Goal: Navigation & Orientation: Find specific page/section

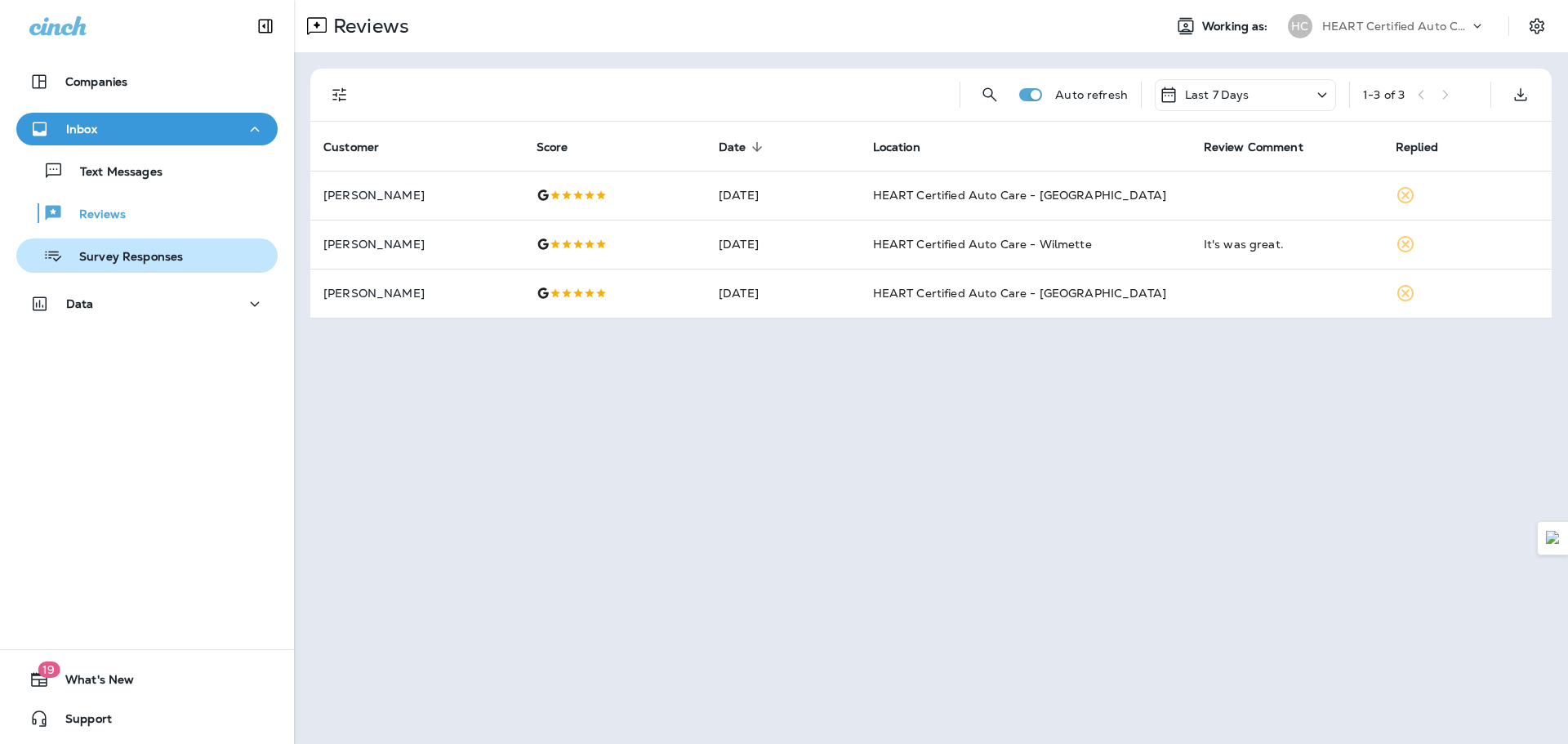
click at [153, 255] on p "Survey Responses" at bounding box center [123, 258] width 120 height 16
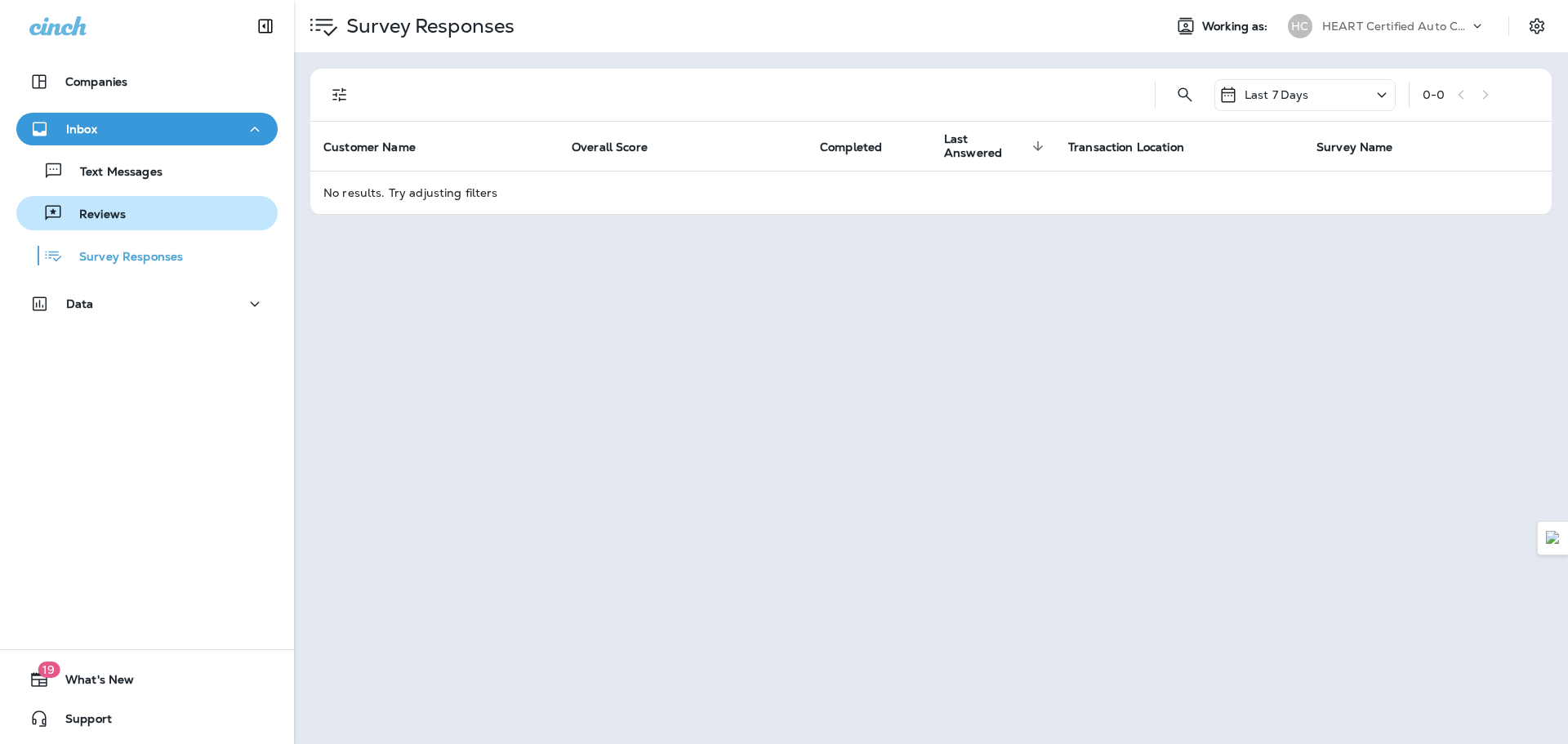
click at [163, 221] on div "Reviews" at bounding box center [146, 213] width 248 height 24
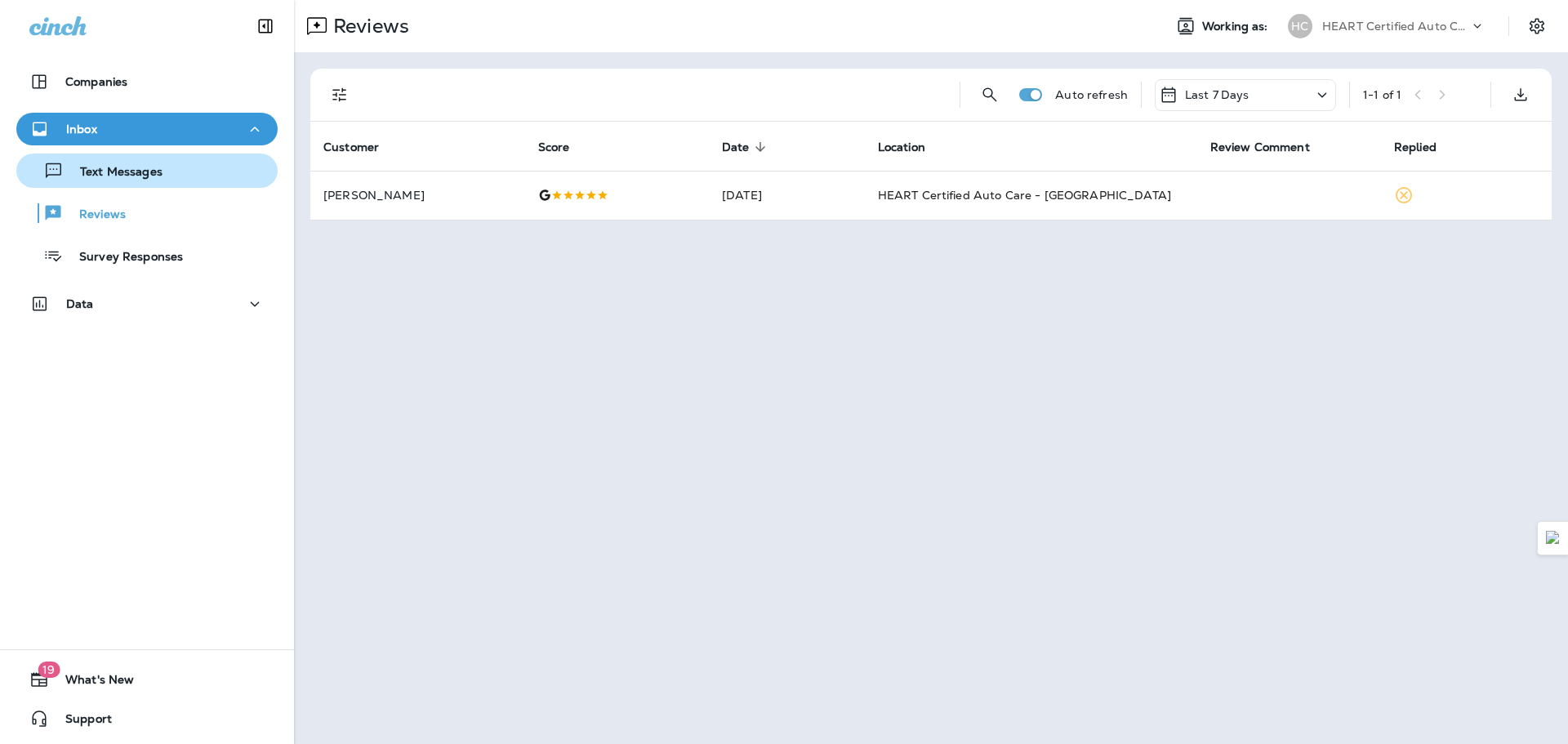
click at [148, 163] on div "Text Messages" at bounding box center [92, 171] width 140 height 24
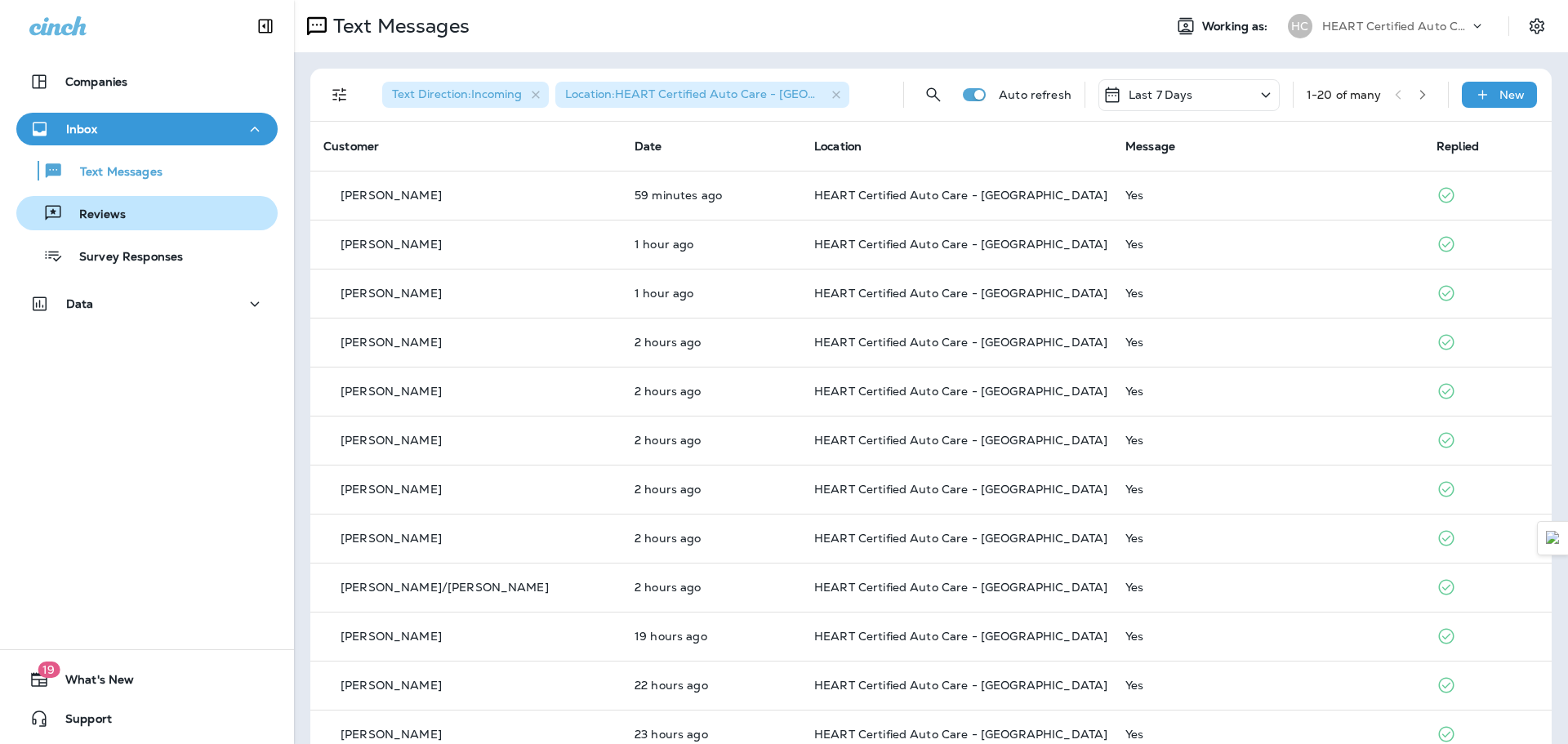
click at [151, 199] on button "Reviews" at bounding box center [147, 213] width 262 height 35
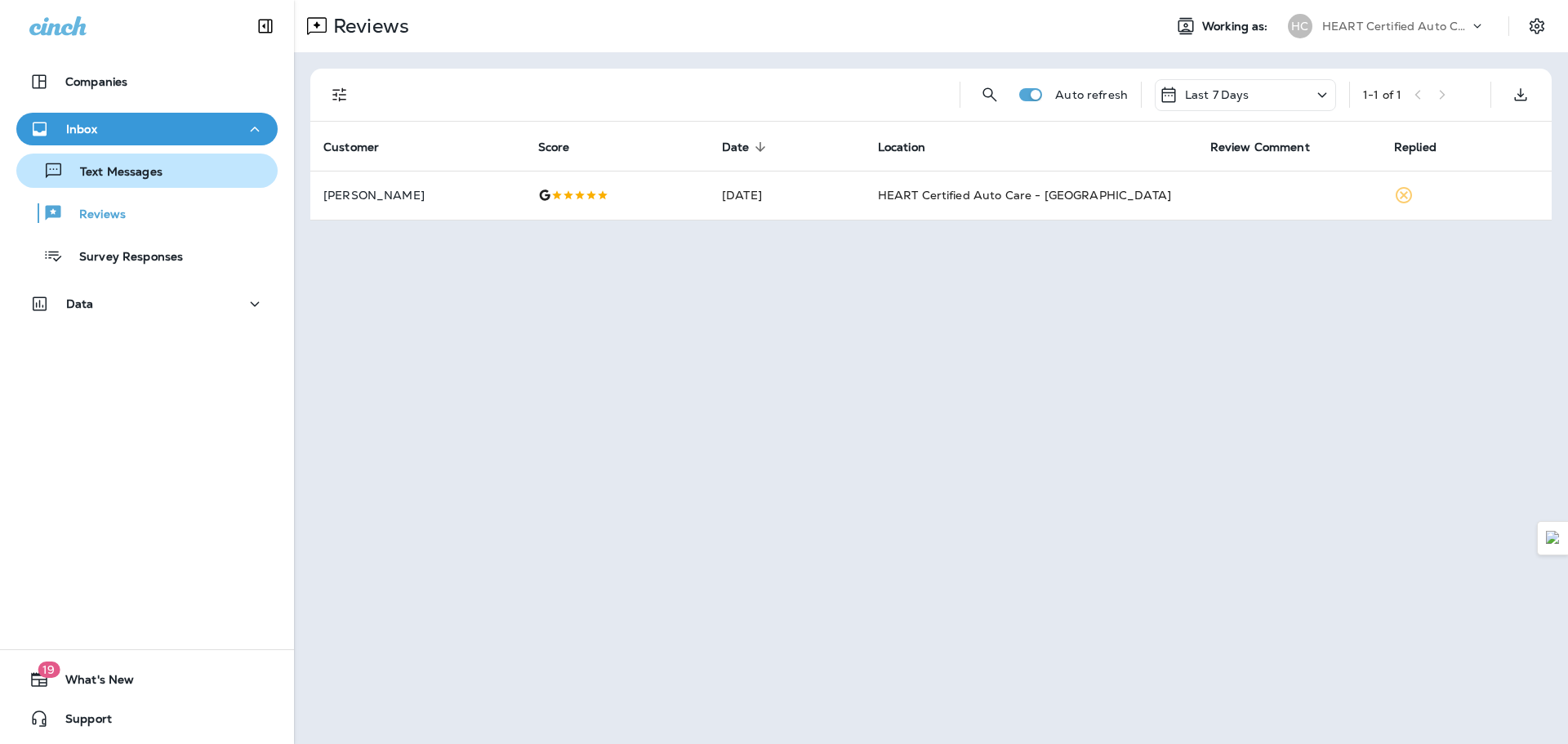
click at [136, 186] on button "Text Messages" at bounding box center [147, 171] width 262 height 35
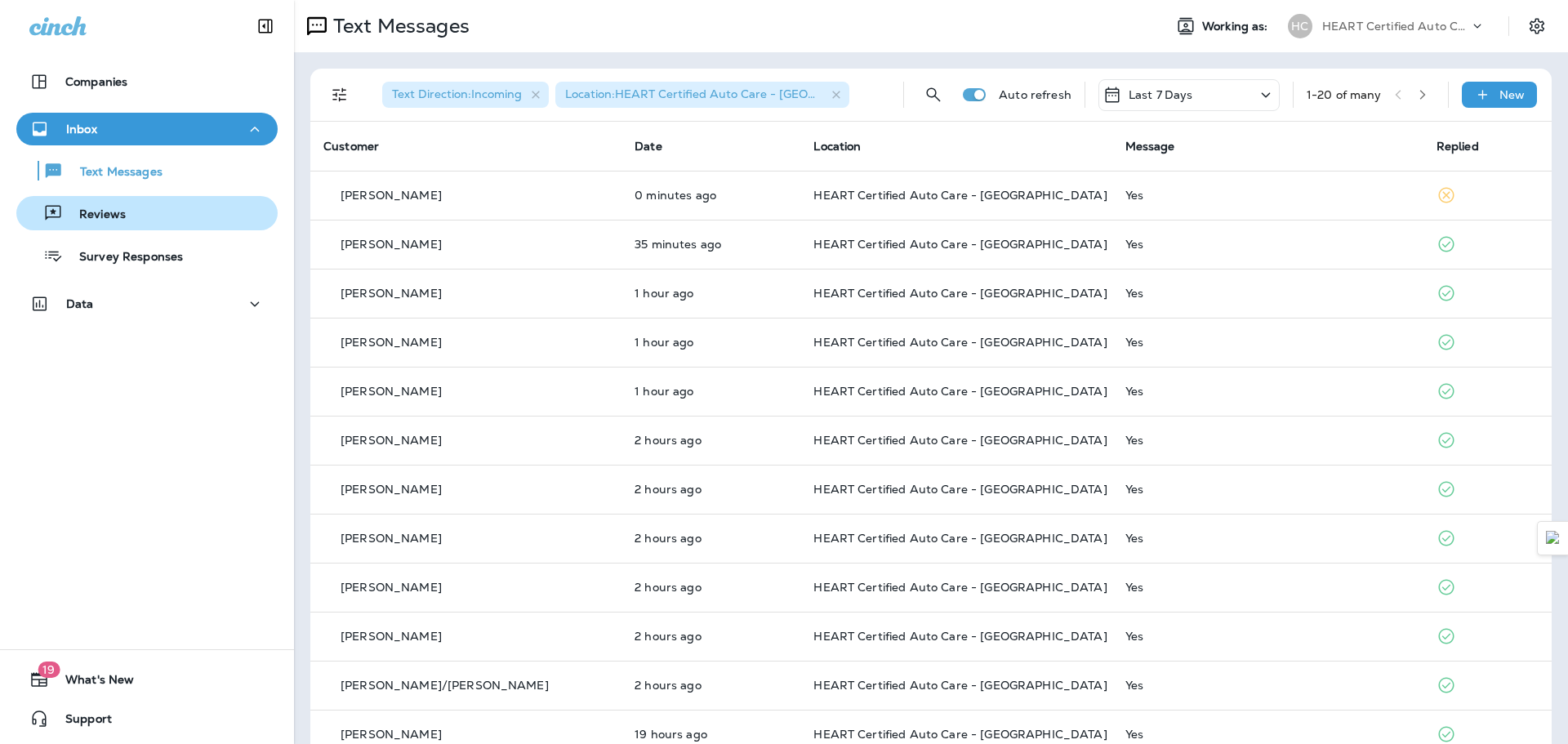
click at [122, 219] on p "Reviews" at bounding box center [94, 215] width 63 height 16
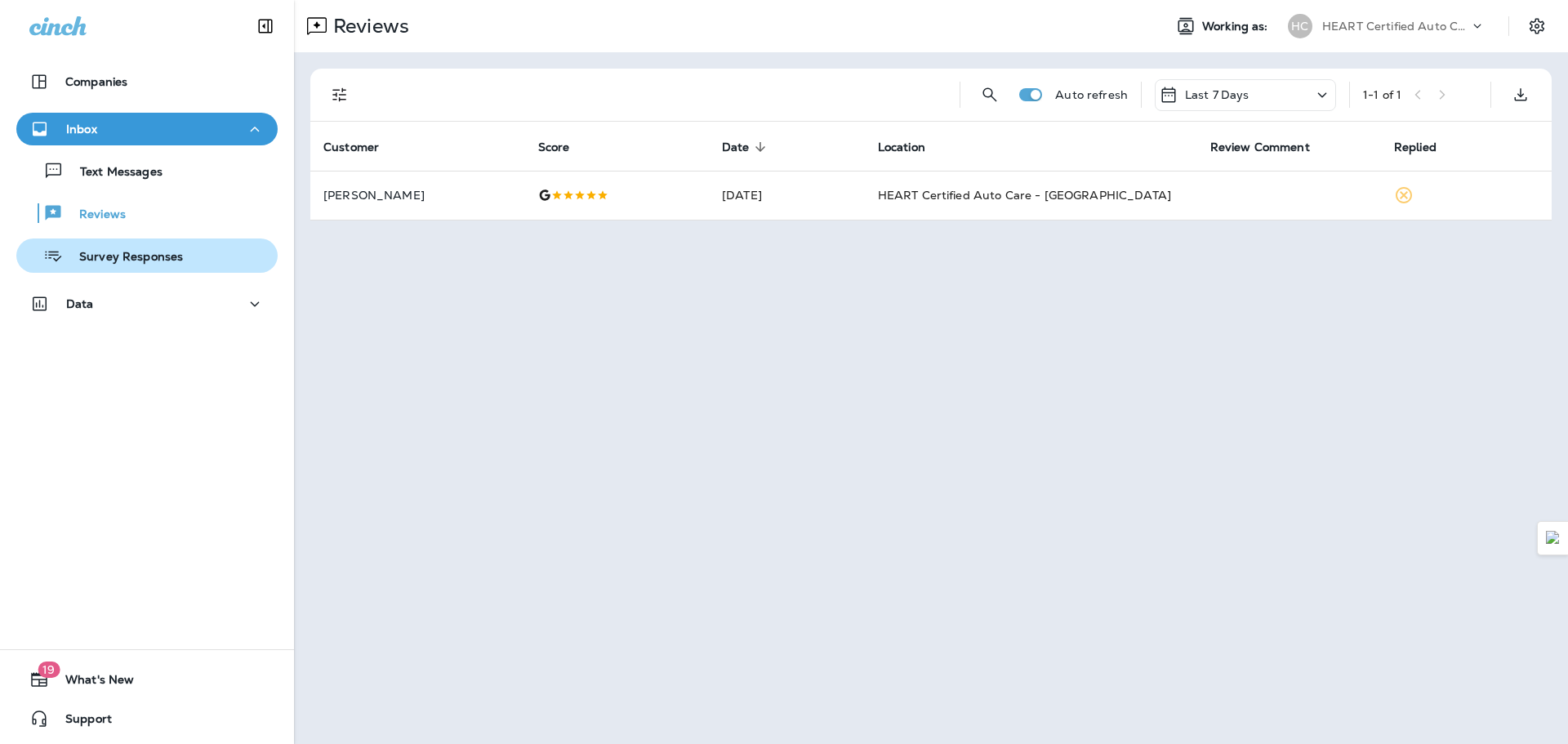
click at [133, 258] on p "Survey Responses" at bounding box center [123, 258] width 120 height 16
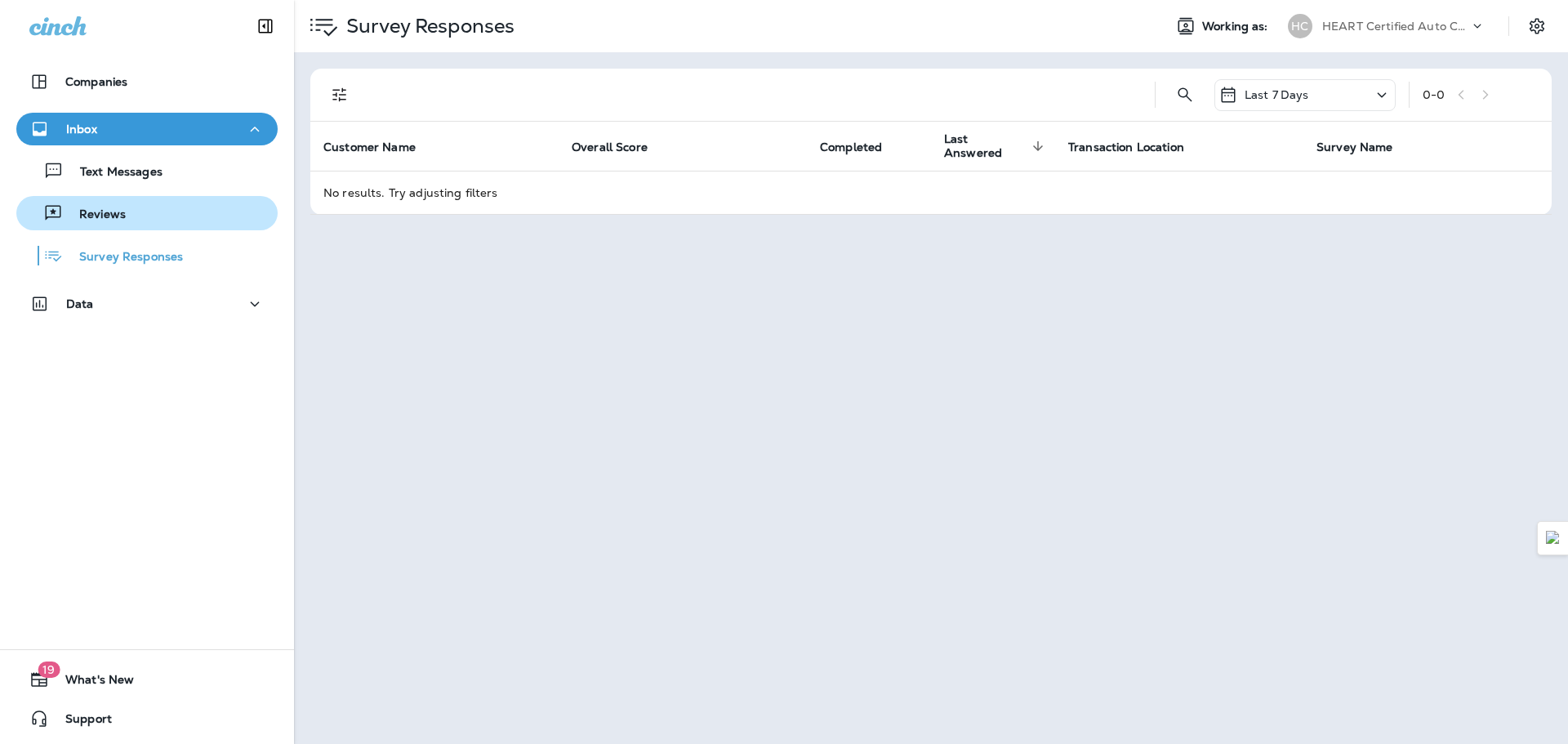
click at [121, 220] on p "Reviews" at bounding box center [94, 215] width 63 height 16
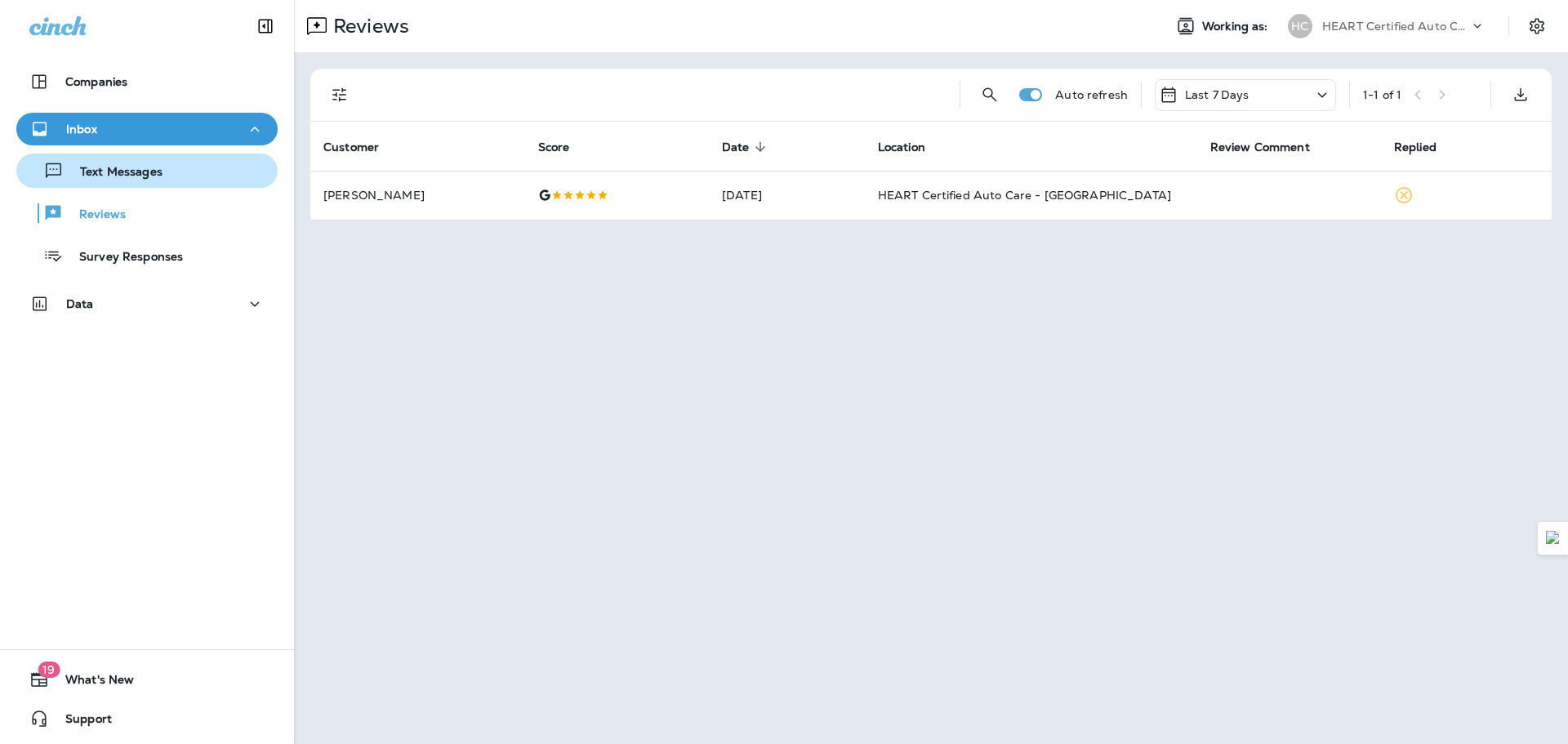
click at [171, 179] on div "Text Messages" at bounding box center [146, 171] width 248 height 24
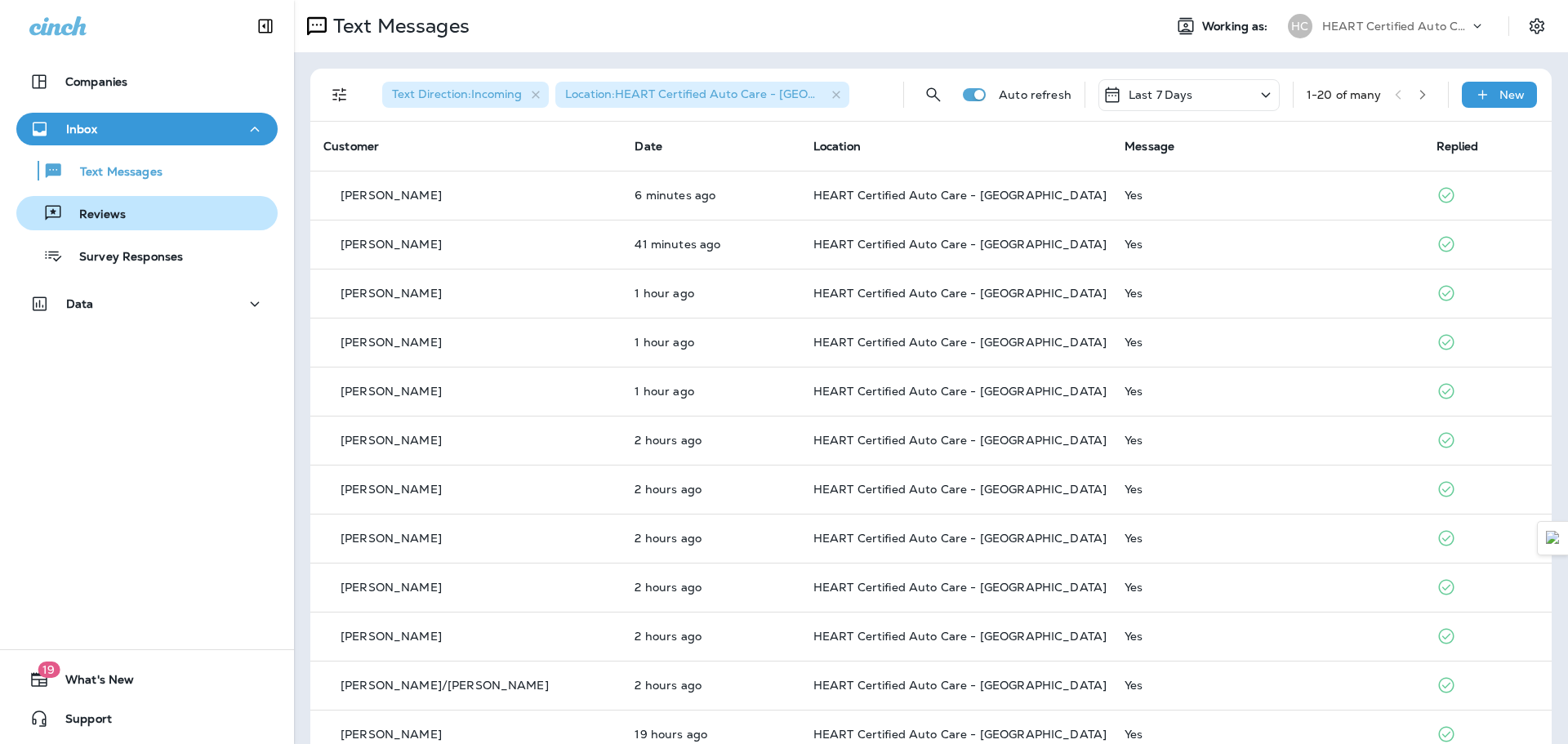
click at [164, 215] on div "Reviews" at bounding box center [146, 213] width 248 height 24
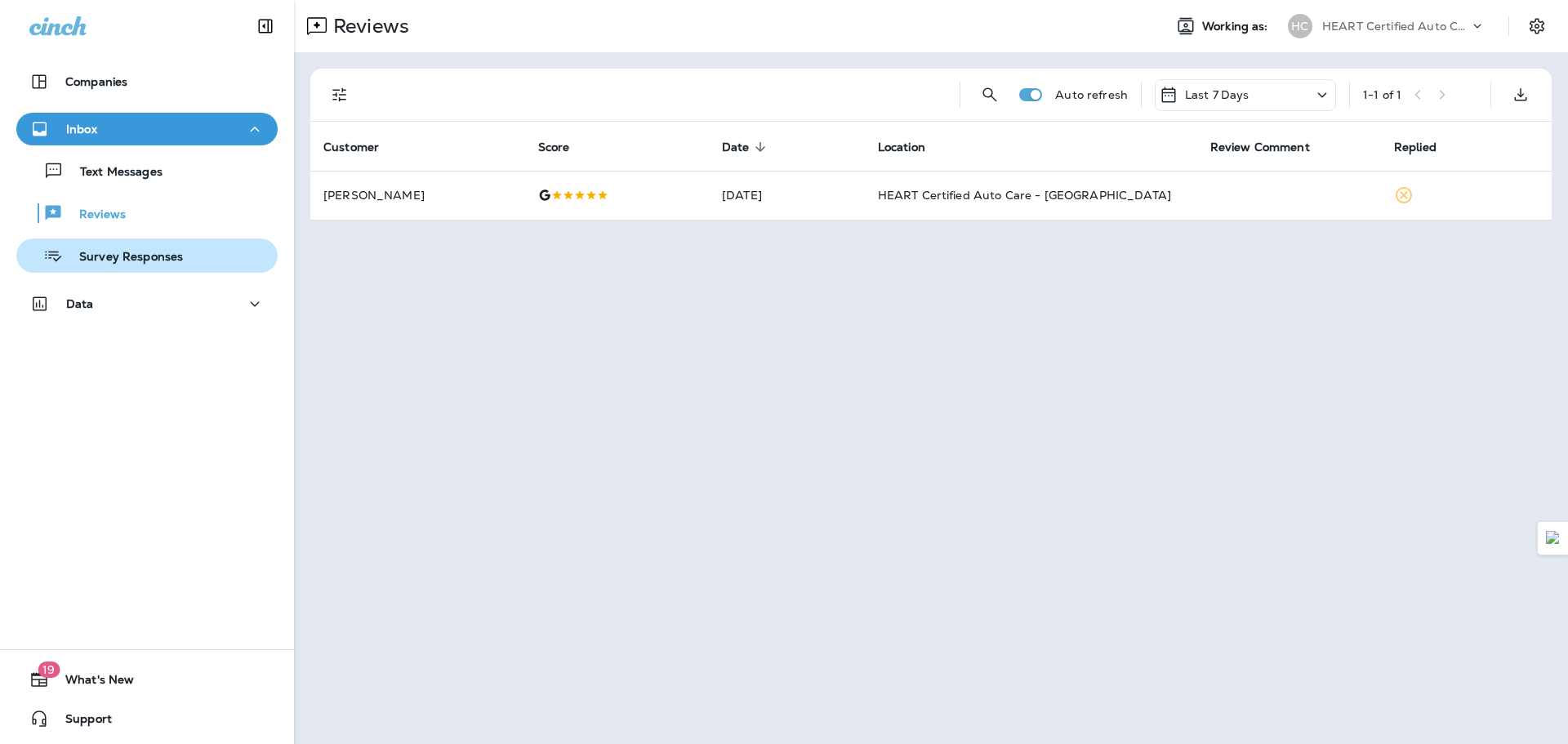
click at [159, 250] on p "Survey Responses" at bounding box center [123, 258] width 120 height 16
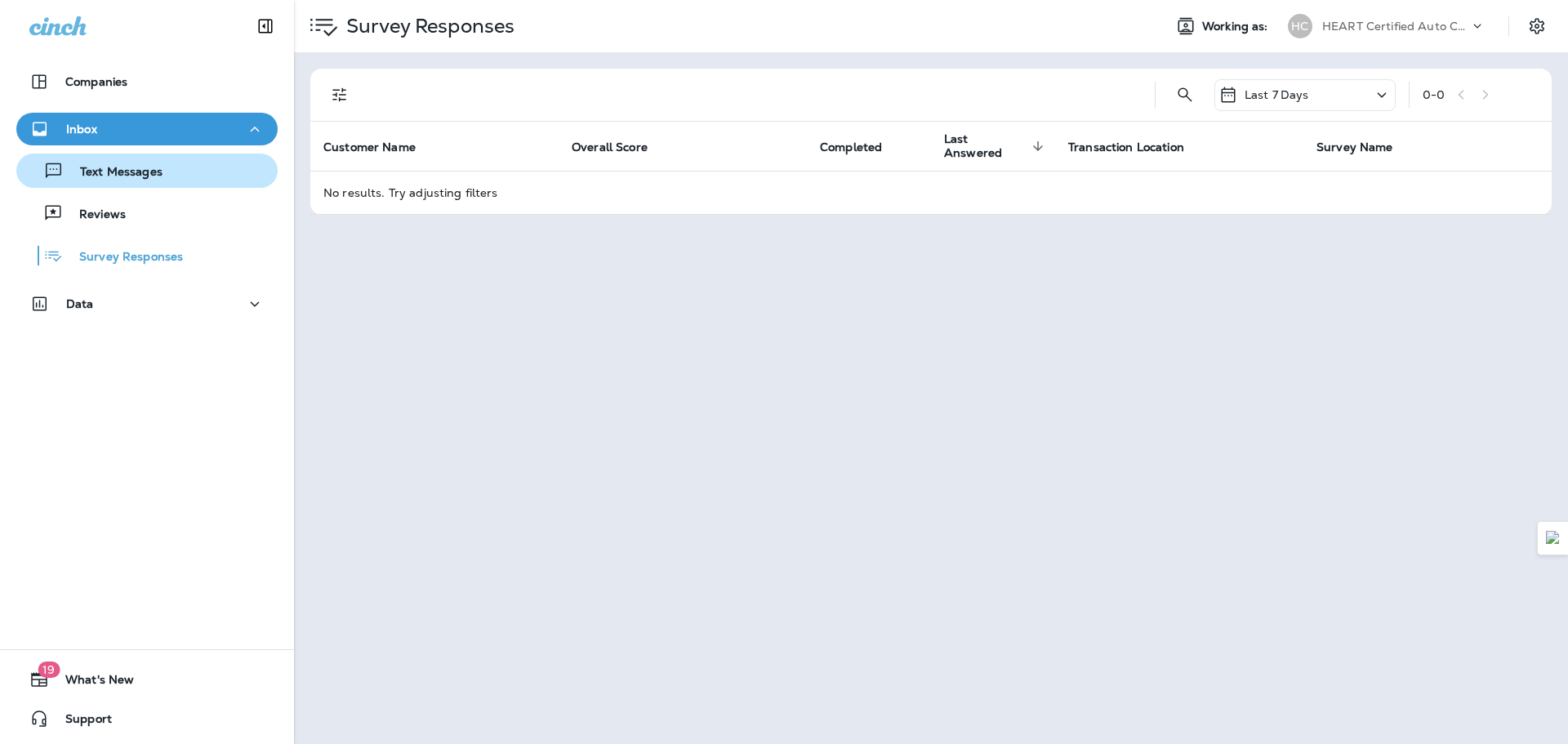
click at [133, 172] on p "Text Messages" at bounding box center [113, 173] width 99 height 16
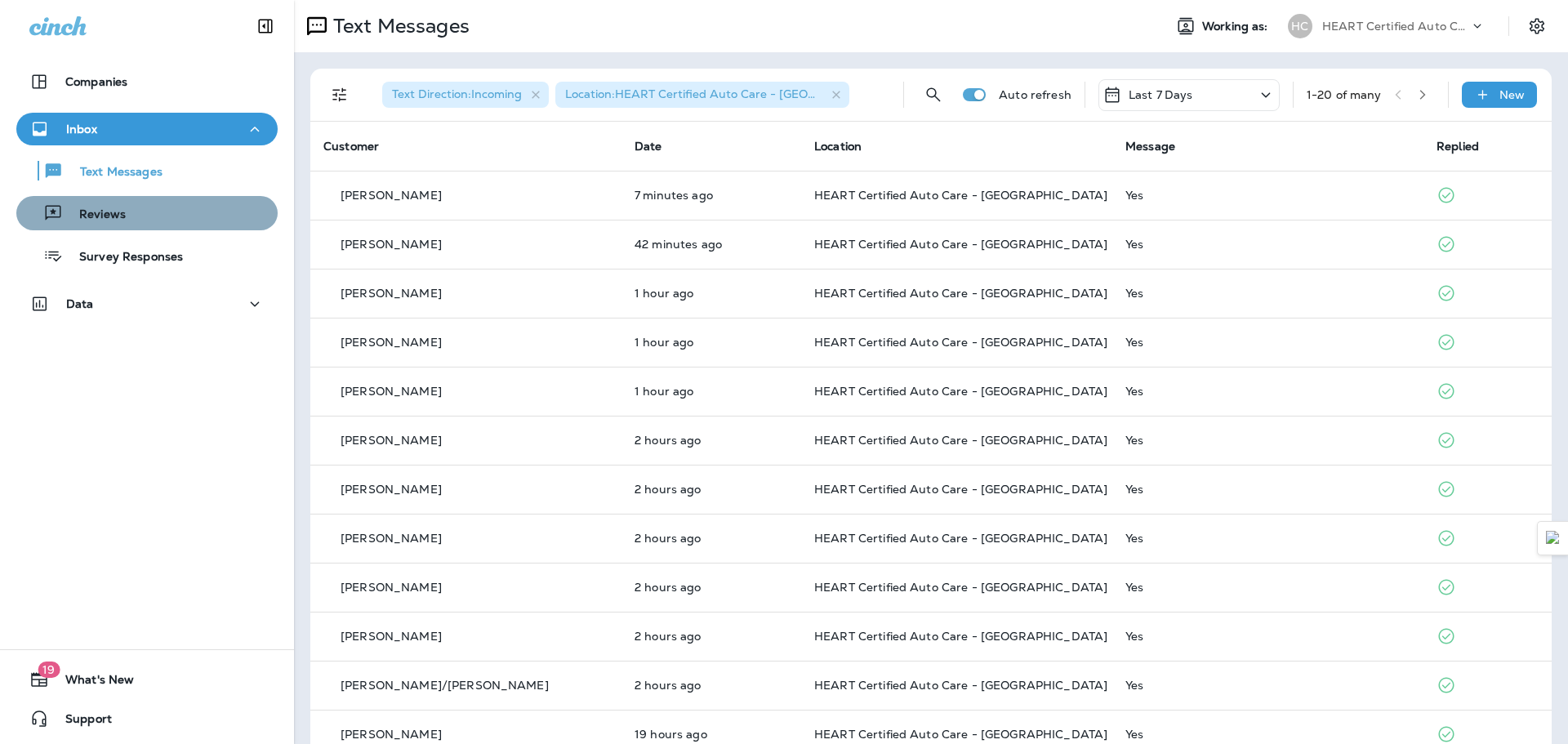
click at [153, 219] on div "Reviews" at bounding box center [146, 213] width 248 height 24
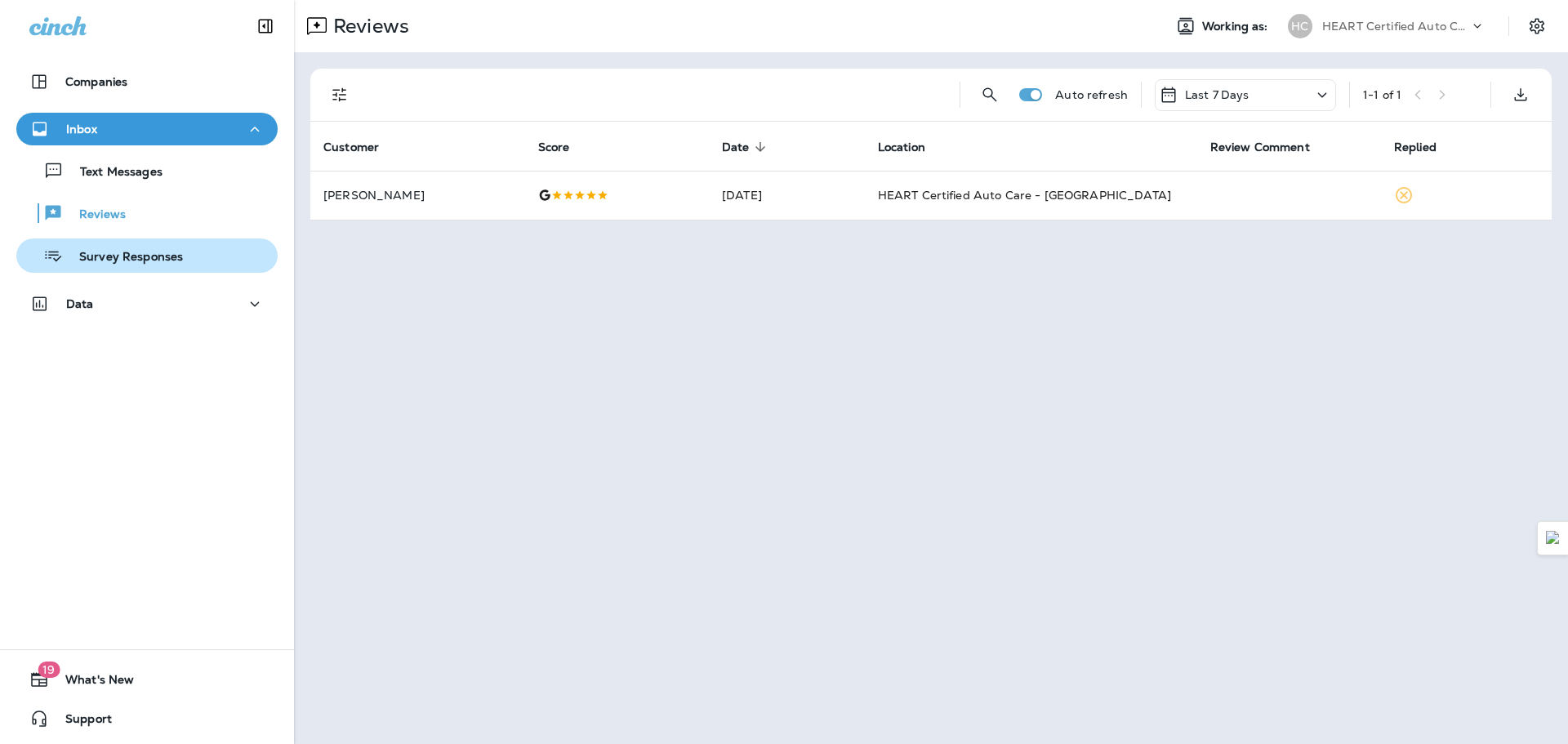
click at [155, 245] on div "Survey Responses" at bounding box center [102, 256] width 160 height 24
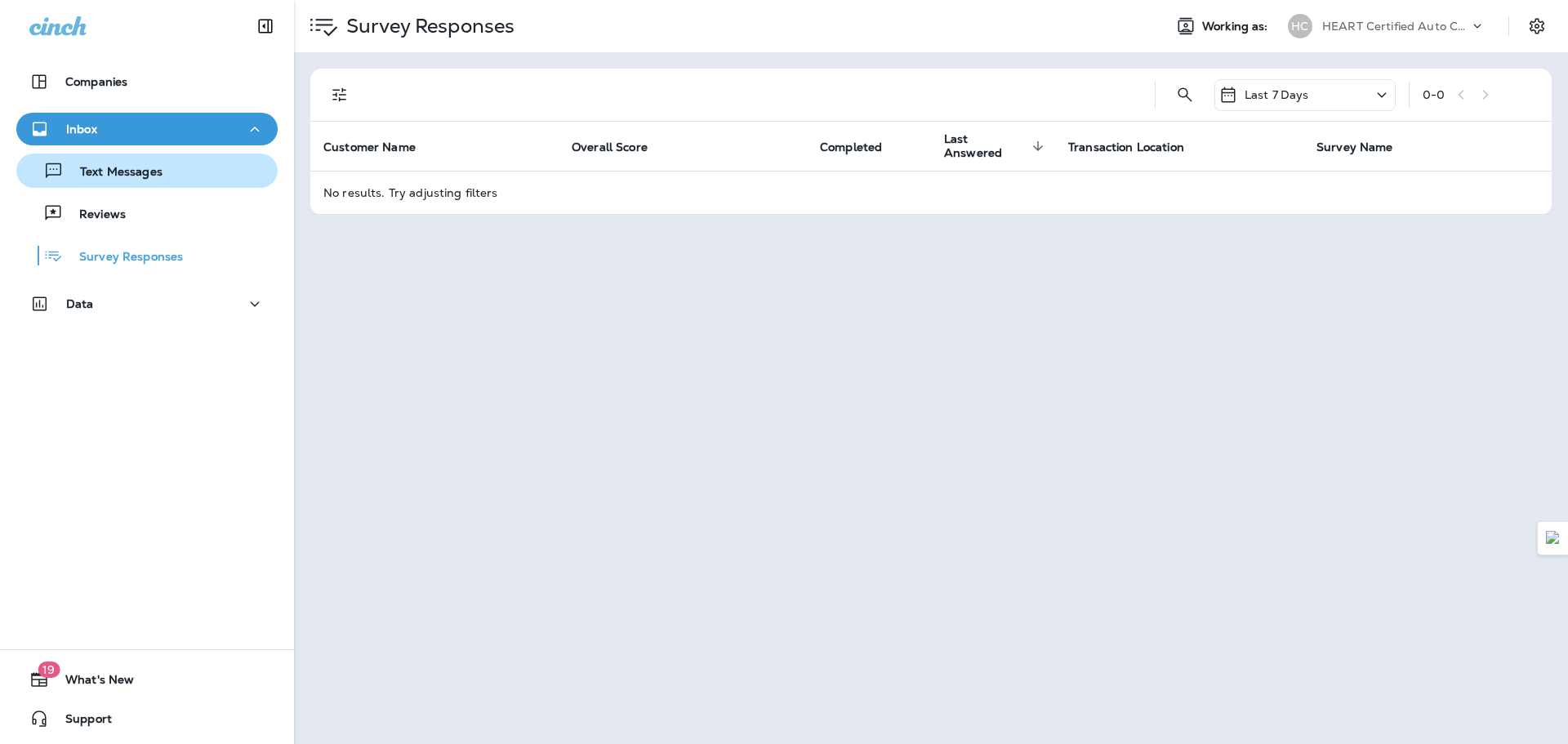
click at [140, 167] on p "Text Messages" at bounding box center [113, 173] width 99 height 16
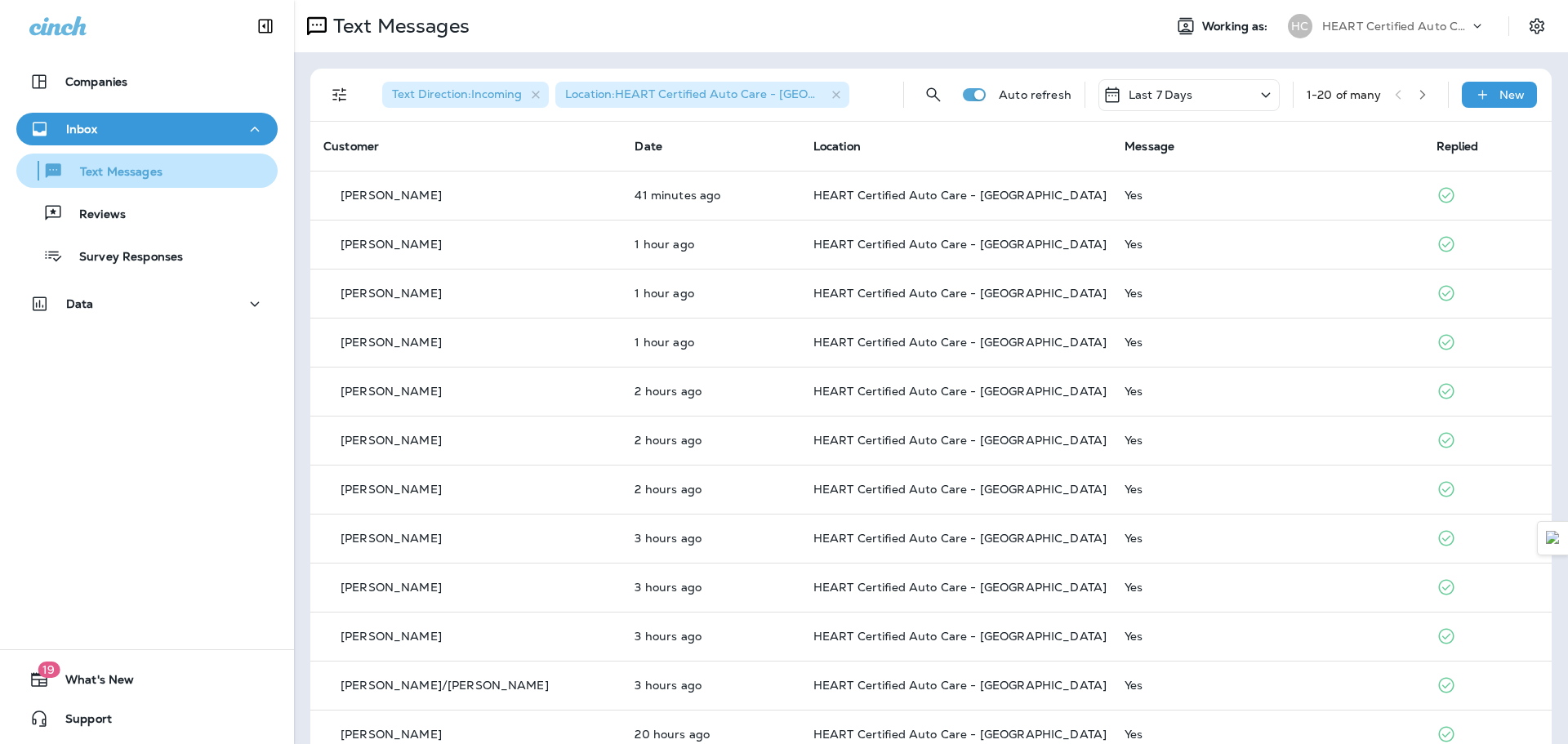
click at [185, 179] on div "Text Messages" at bounding box center [146, 171] width 248 height 24
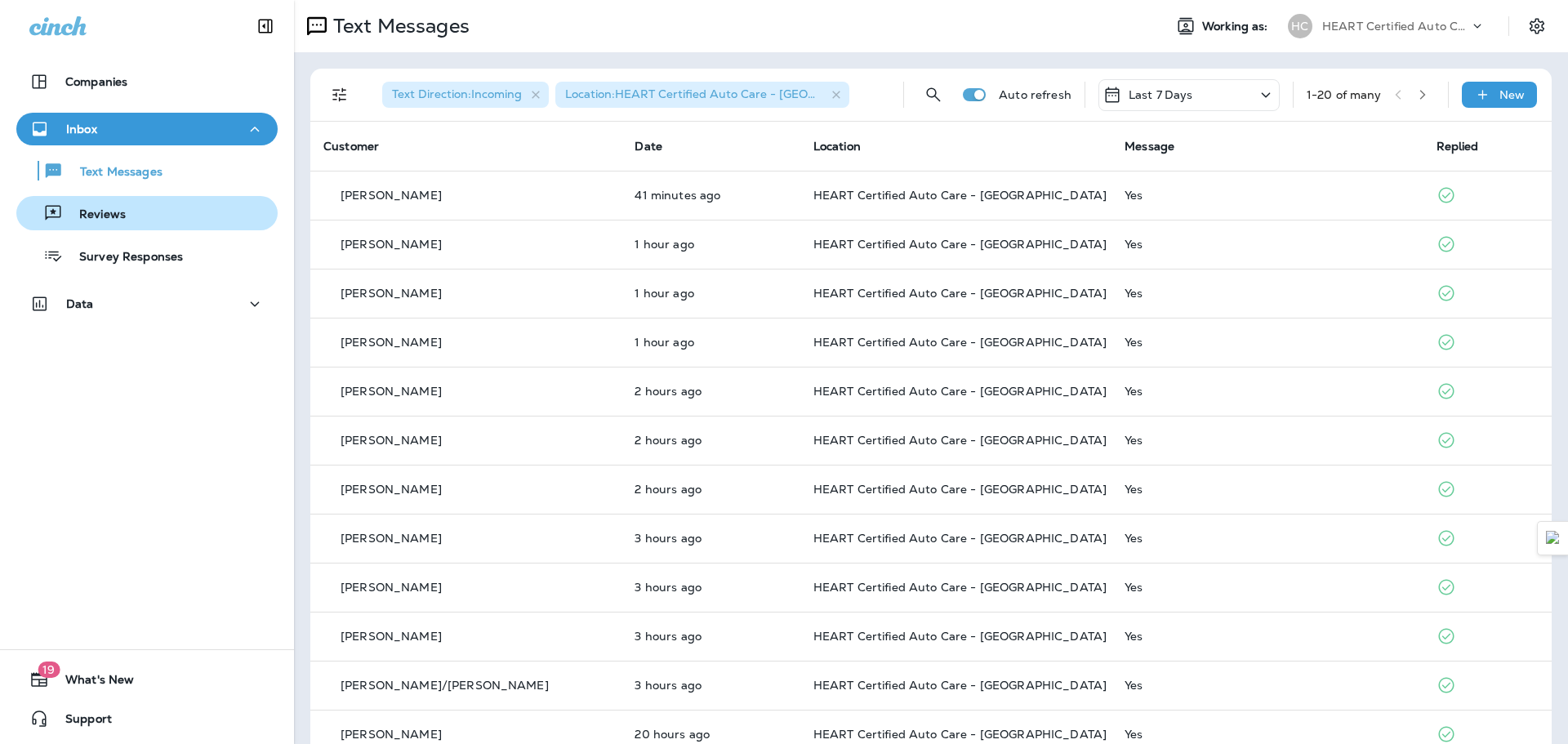
click at [180, 200] on button "Reviews" at bounding box center [147, 213] width 262 height 35
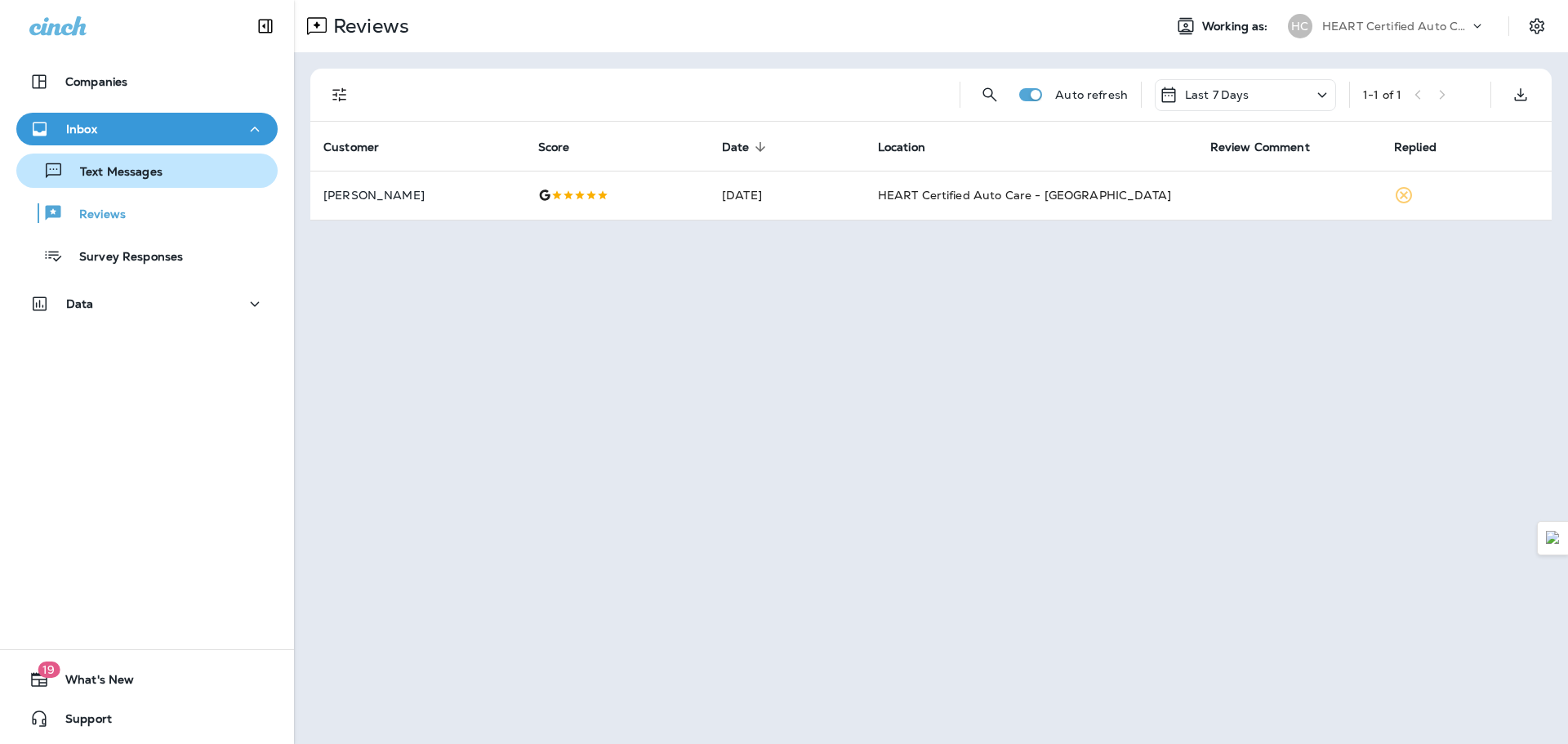
click at [185, 164] on div "Text Messages" at bounding box center [146, 171] width 248 height 24
